Goal: Task Accomplishment & Management: Manage account settings

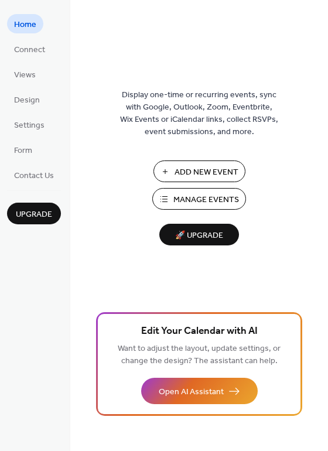
click at [187, 200] on span "Manage Events" at bounding box center [206, 200] width 66 height 12
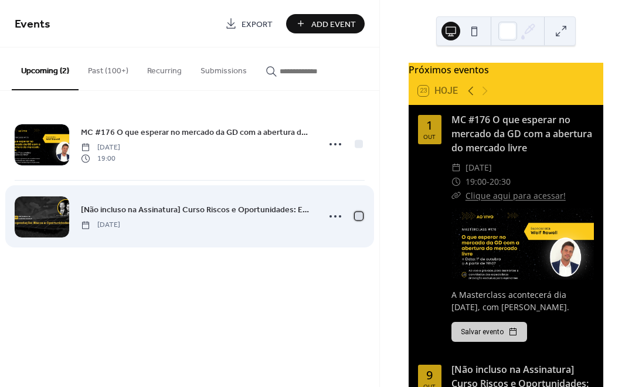
click at [359, 215] on div at bounding box center [358, 215] width 8 height 8
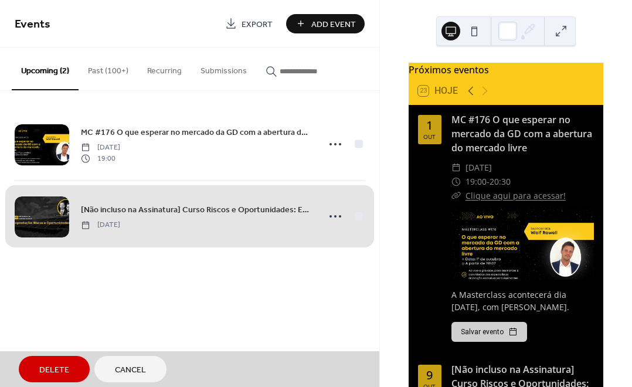
click at [49, 368] on span "Delete" at bounding box center [54, 370] width 30 height 12
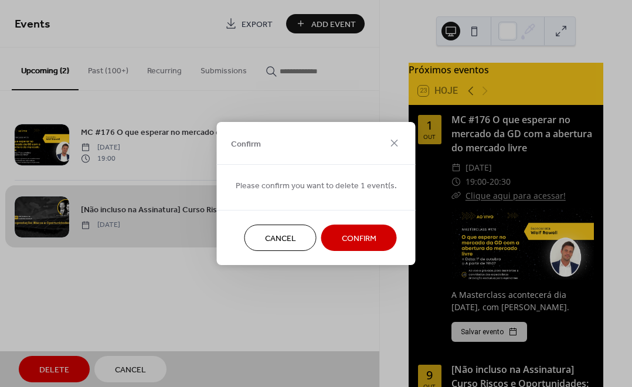
click at [370, 239] on span "Confirm" at bounding box center [359, 239] width 35 height 12
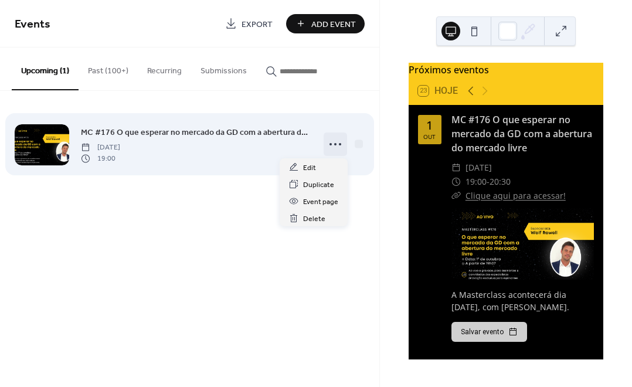
click at [333, 145] on icon at bounding box center [335, 144] width 19 height 19
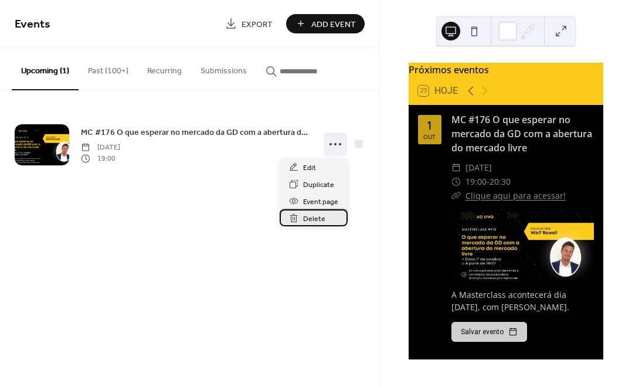
click at [310, 220] on span "Delete" at bounding box center [314, 219] width 22 height 12
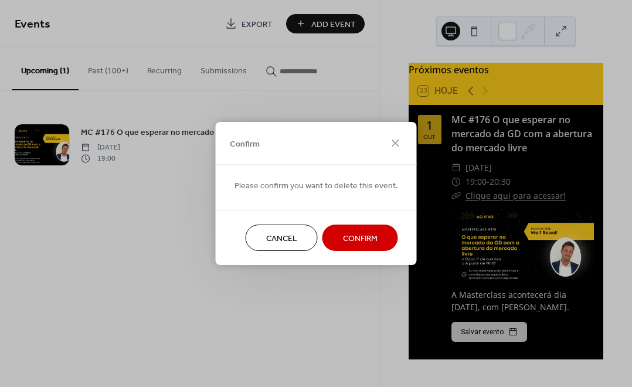
click at [352, 233] on span "Confirm" at bounding box center [360, 239] width 35 height 12
